Goal: Task Accomplishment & Management: Use online tool/utility

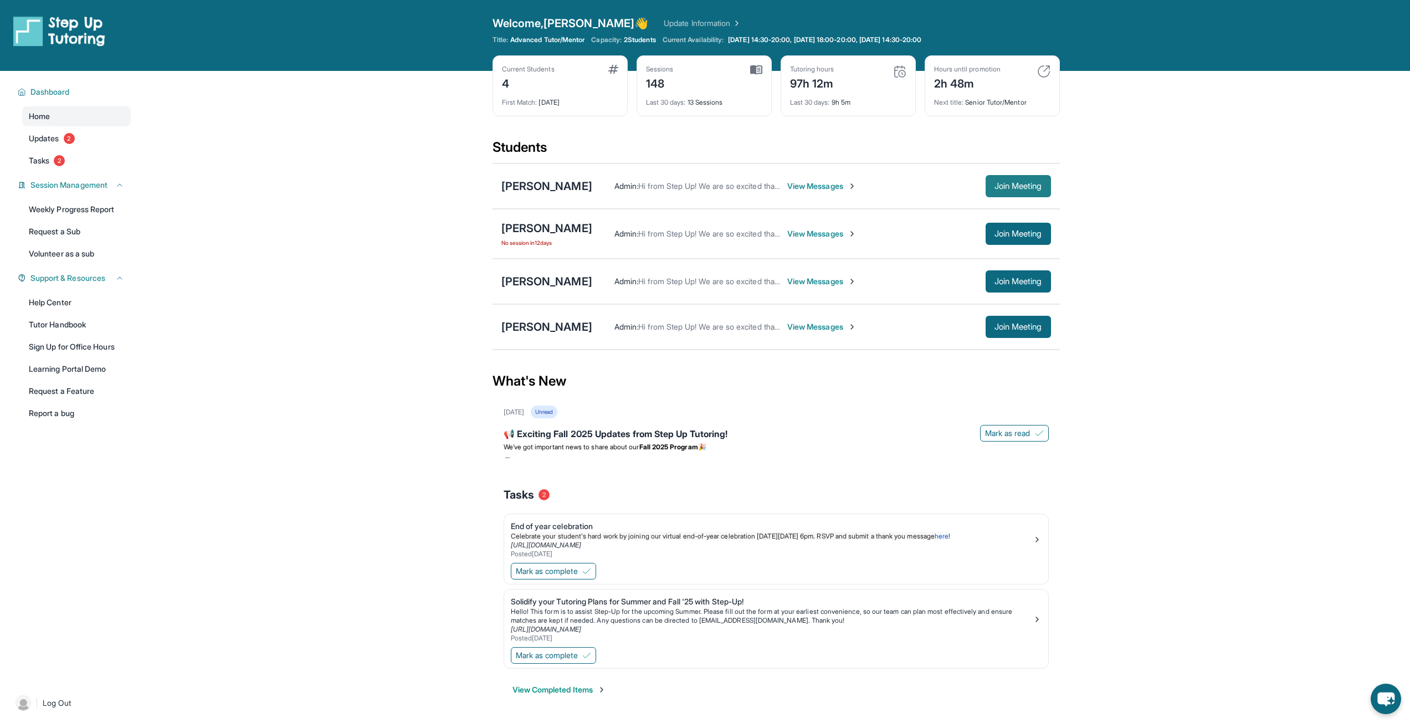
click at [997, 183] on span "Join Meeting" at bounding box center [1018, 186] width 48 height 7
click at [557, 280] on div "[PERSON_NAME]" at bounding box center [546, 282] width 91 height 16
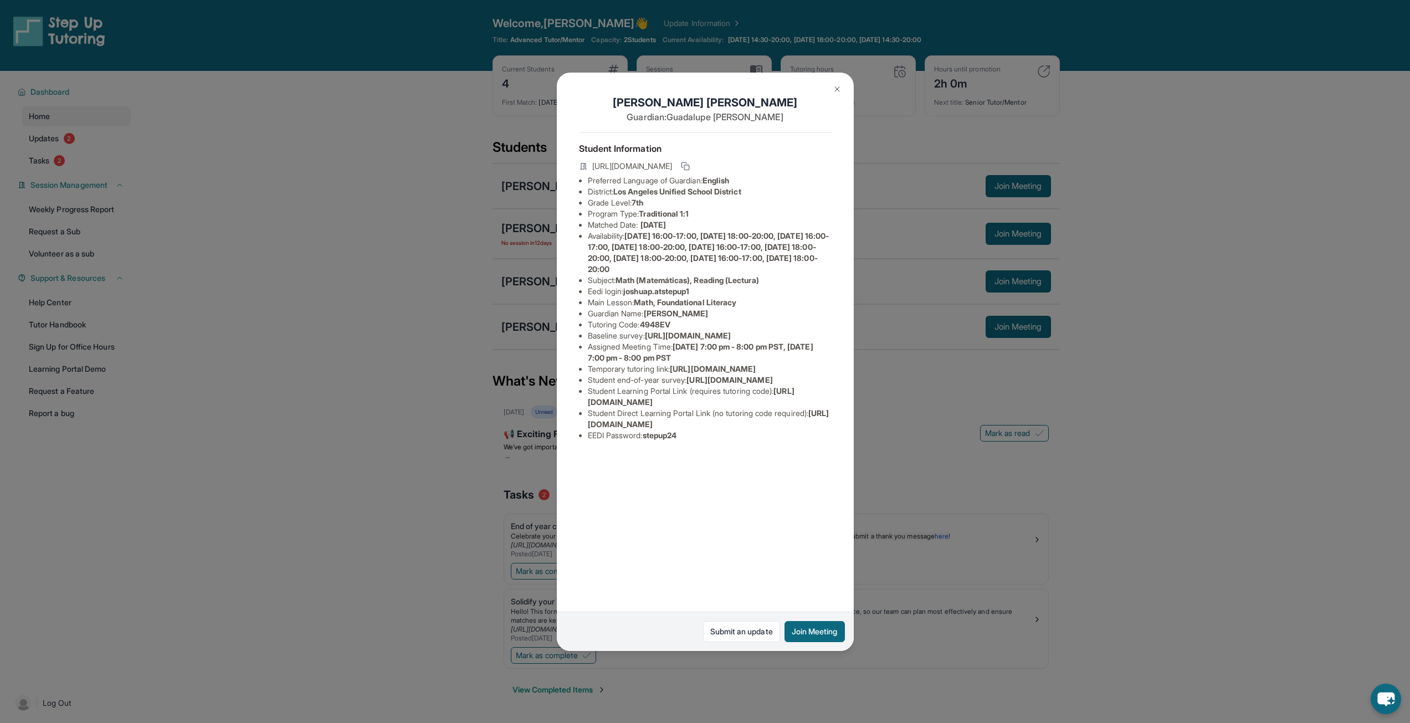
click at [512, 287] on div "[PERSON_NAME] Guardian: [PERSON_NAME] Student Information [URL][DOMAIN_NAME] Pr…" at bounding box center [705, 361] width 1410 height 723
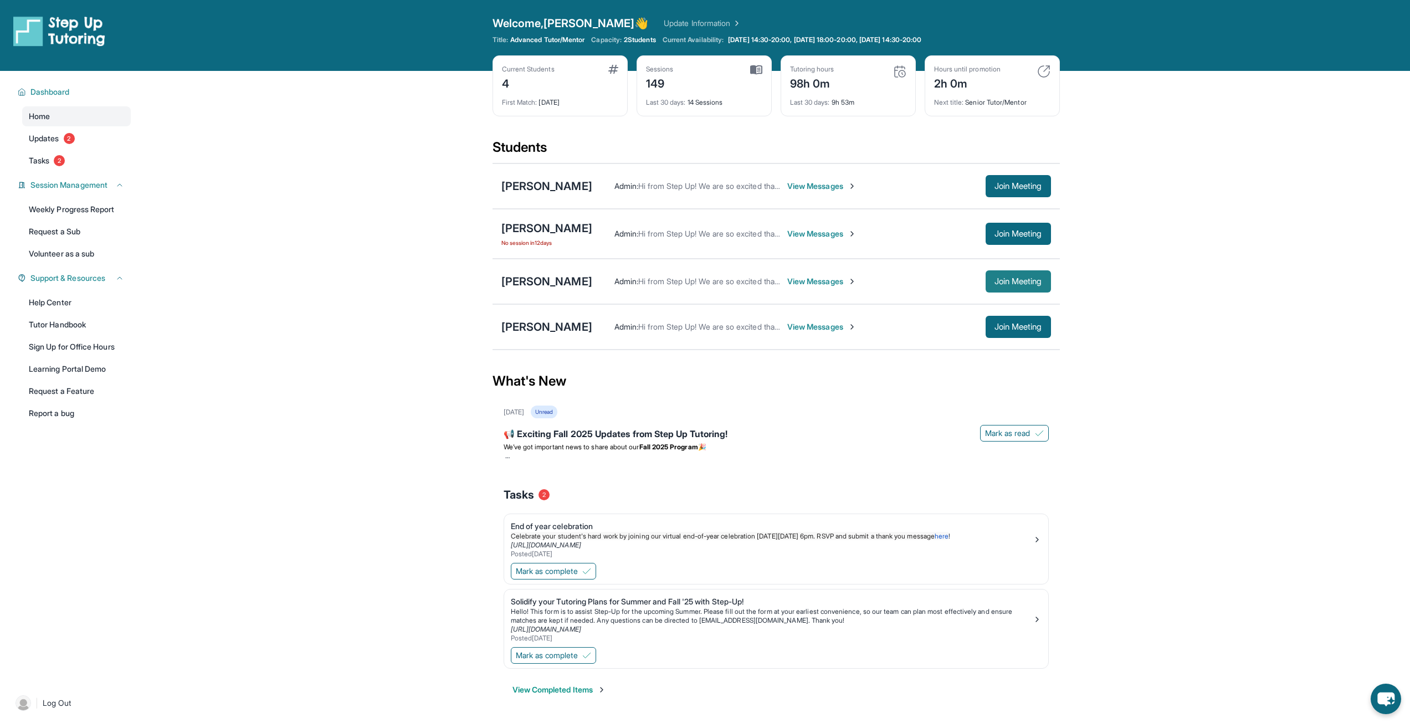
click at [1020, 286] on button "Join Meeting" at bounding box center [1017, 281] width 65 height 22
click at [1020, 189] on span "Join Meeting" at bounding box center [1018, 186] width 48 height 7
